Goal: Task Accomplishment & Management: Manage account settings

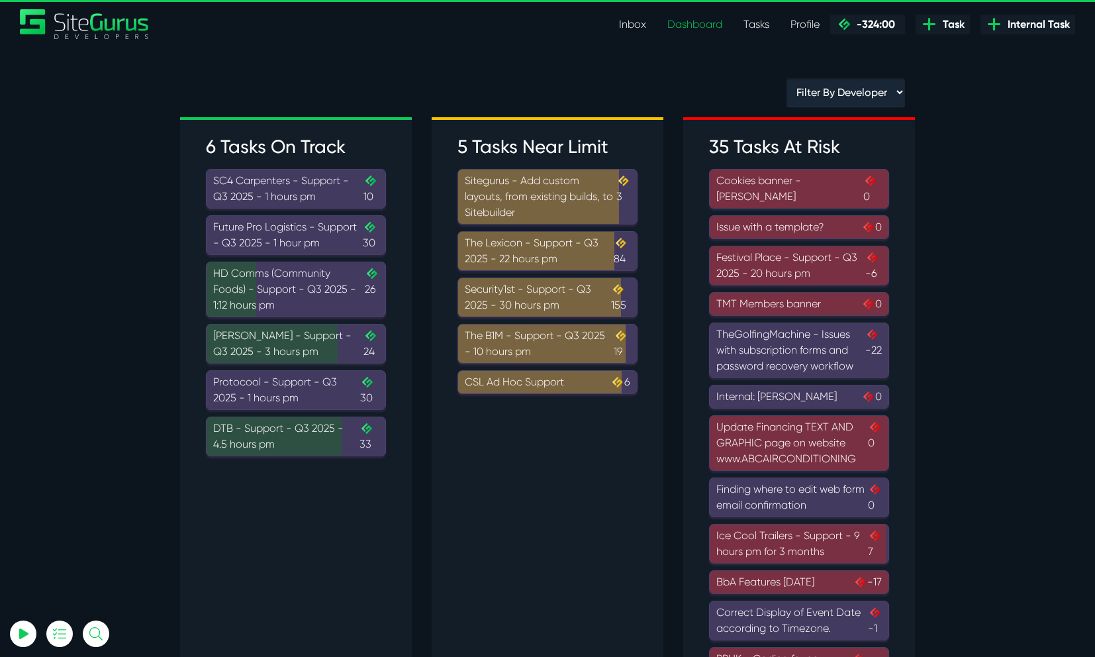
click at [582, 346] on div "The B1M - Support - Q3 2025 - 10 hours pm 19" at bounding box center [547, 344] width 165 height 32
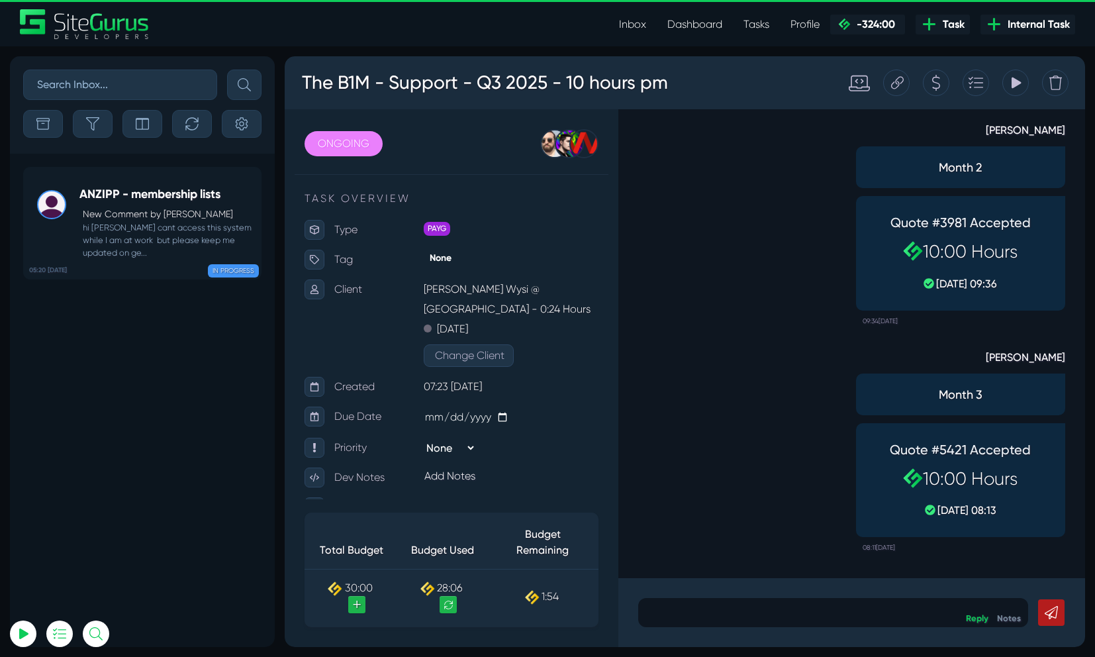
click at [1021, 77] on div "Tracking Totals Total 28.1" at bounding box center [1015, 83] width 26 height 26
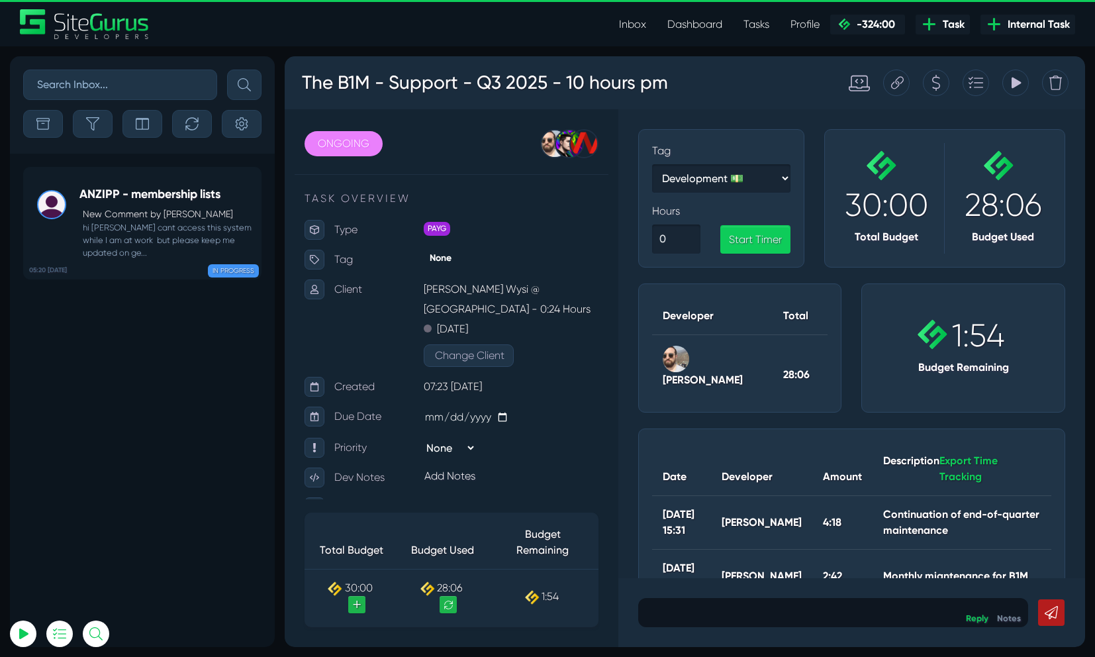
click at [1021, 77] on div "Tracking Totals Total 28.1" at bounding box center [1015, 83] width 26 height 26
